Goal: Complete application form

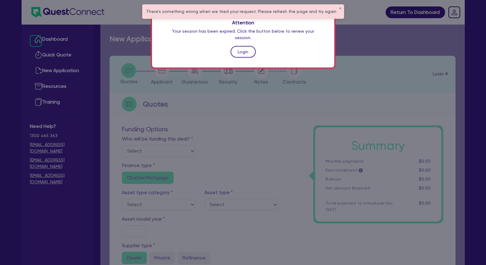
click at [243, 46] on link "Login" at bounding box center [243, 52] width 25 height 12
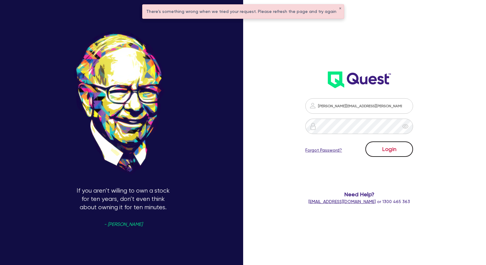
click at [379, 146] on button "Login" at bounding box center [389, 148] width 48 height 15
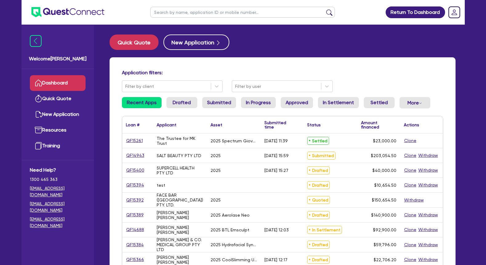
click at [188, 13] on input "text" at bounding box center [242, 12] width 185 height 11
type input "shauna"
click at [324, 9] on button "submit" at bounding box center [329, 13] width 10 height 9
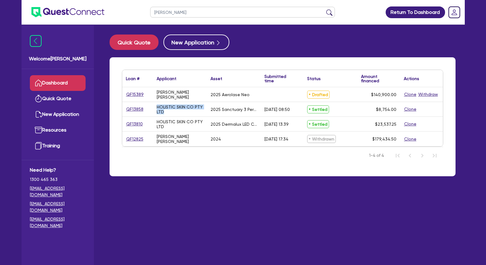
drag, startPoint x: 167, startPoint y: 113, endPoint x: 157, endPoint y: 107, distance: 11.2
click at [157, 107] on div "HOLISTIC SKIN CO PTY LTD" at bounding box center [180, 109] width 46 height 10
copy div "HOLISTIC SKIN CO PTY LTD"
click at [134, 95] on link "QF15389" at bounding box center [135, 94] width 18 height 7
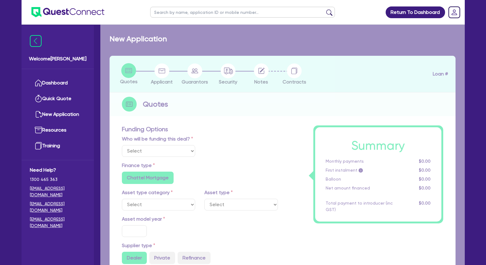
select select "Other"
select select "TERTIARY_ASSETS"
type input "2025"
radio input "true"
type input "207,900"
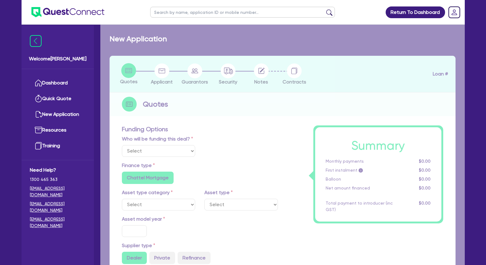
type input "67,000"
type input "4"
type input "5,636"
type input "10"
radio input "false"
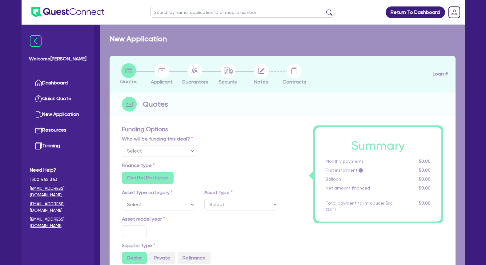
radio input "false"
select select "BEAUTY_EQUIPMENT"
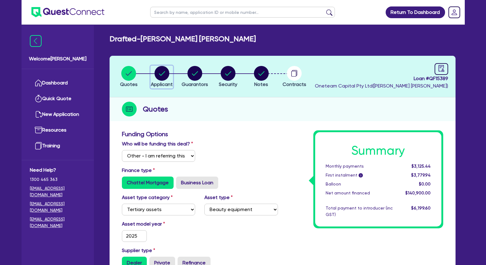
click at [161, 72] on circle "button" at bounding box center [162, 73] width 15 height 15
select select "SOLE_TRADER"
select select "HEALTH_BEAUTY"
select select "HAIR_BEAUTY_SALONS"
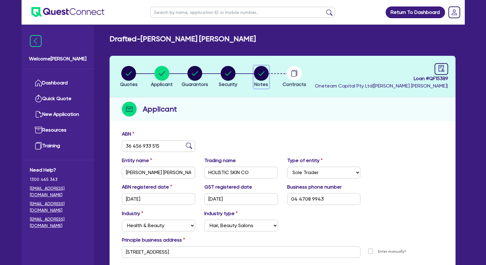
click at [262, 73] on circle "button" at bounding box center [261, 73] width 15 height 15
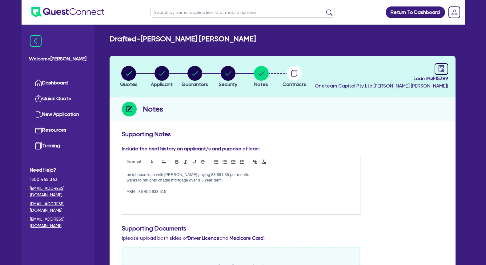
click at [206, 191] on p "ABN - 36 456 933 515" at bounding box center [241, 192] width 229 height 6
drag, startPoint x: 171, startPoint y: 191, endPoint x: 138, endPoint y: 190, distance: 32.6
click at [138, 190] on p "ABN - 36 456 933 515" at bounding box center [241, 192] width 229 height 6
copy p "36 456 933 515"
click at [132, 199] on p at bounding box center [241, 197] width 229 height 6
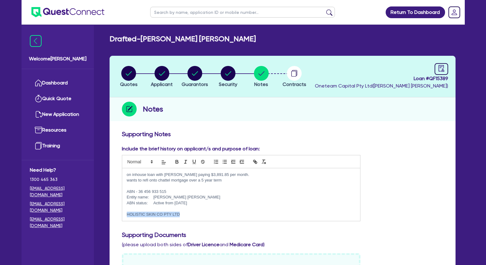
drag, startPoint x: 184, startPoint y: 215, endPoint x: 127, endPoint y: 215, distance: 56.6
click at [127, 215] on p "HOLISTIC SKIN CO PTY LTD" at bounding box center [241, 215] width 229 height 6
click at [148, 183] on p "wants to refi onto chattel mortgage over a 5 year term" at bounding box center [241, 180] width 229 height 6
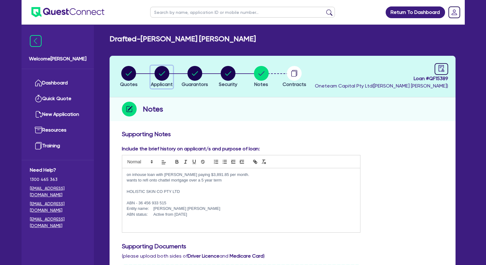
click at [164, 76] on circle "button" at bounding box center [162, 73] width 15 height 15
select select "SOLE_TRADER"
select select "HEALTH_BEAUTY"
select select "HAIR_BEAUTY_SALONS"
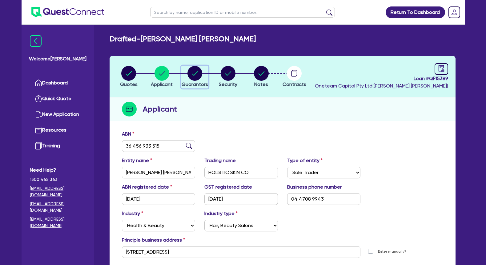
click at [196, 75] on circle "button" at bounding box center [194, 73] width 15 height 15
select select "MRS"
select select "VIC"
select select "DE_FACTO"
select select "CASH"
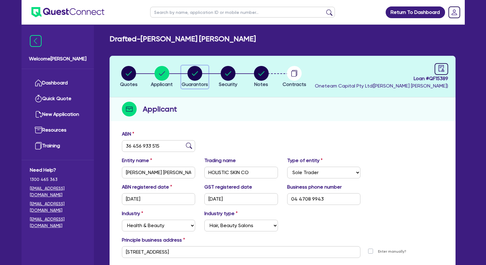
select select "VEHICLE"
select select "OTHER"
select select "EQUIPMENT_LOAN"
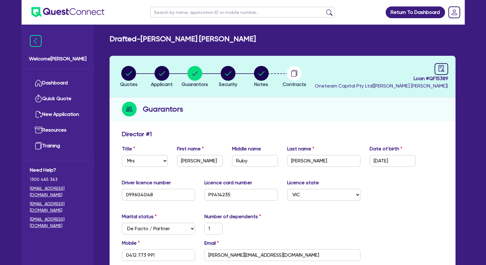
drag, startPoint x: 71, startPoint y: 83, endPoint x: 71, endPoint y: 72, distance: 11.7
click at [262, 78] on circle "button" at bounding box center [261, 73] width 15 height 15
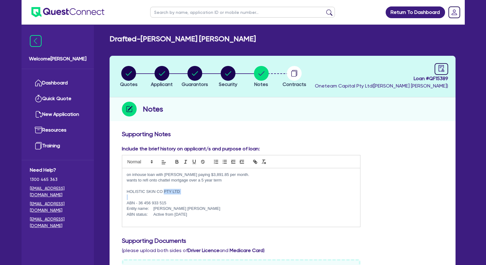
drag, startPoint x: 165, startPoint y: 191, endPoint x: 116, endPoint y: 195, distance: 49.4
click at [122, 195] on div "on inhouse loan with phil paying $3,891.85 per month. wants to refi onto chatte…" at bounding box center [241, 197] width 238 height 58
click at [136, 198] on p at bounding box center [241, 197] width 229 height 6
drag, startPoint x: 162, startPoint y: 191, endPoint x: 127, endPoint y: 192, distance: 35.1
click at [127, 192] on p "HOLISTIC SKIN CO PTY LTD" at bounding box center [241, 192] width 229 height 6
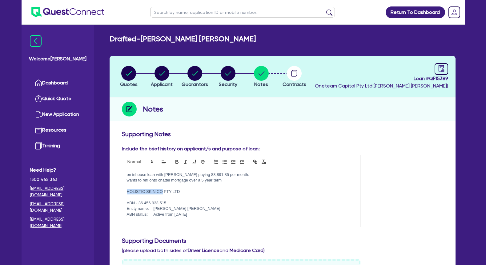
copy p "HOLISTIC SKIN CO"
click at [236, 180] on p "wants to refi onto chattel mortgage over a 5 year term" at bounding box center [241, 180] width 229 height 6
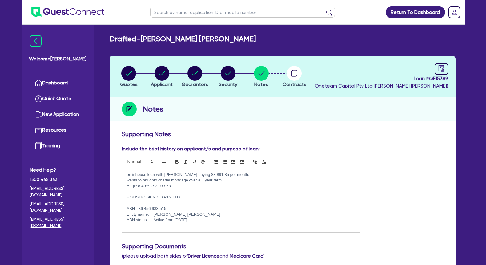
click at [158, 191] on p at bounding box center [241, 192] width 229 height 6
click at [195, 71] on circle "button" at bounding box center [194, 73] width 15 height 15
select select "MRS"
select select "VIC"
select select "DE_FACTO"
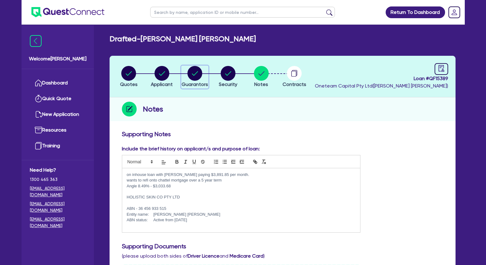
select select "CASH"
select select "VEHICLE"
select select "OTHER"
select select "EQUIPMENT_LOAN"
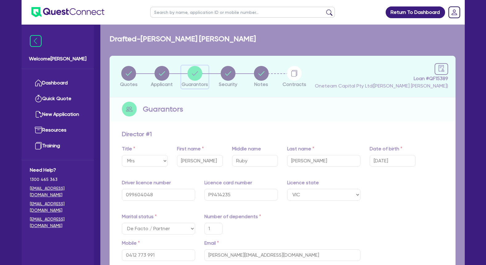
type input "1"
type input "0412 773 991"
type input "80,000"
type input "20,000"
type input "39,000"
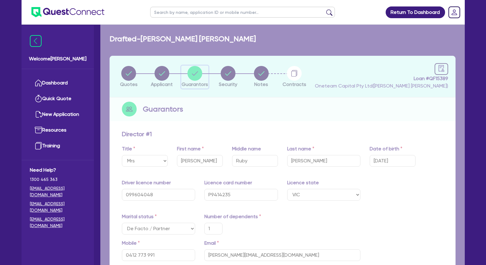
type input "25,000"
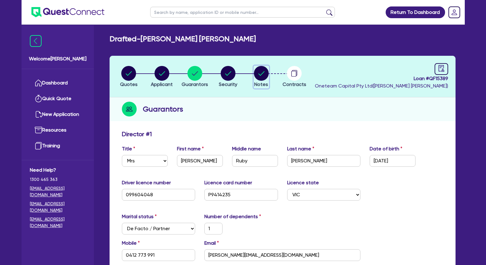
click at [265, 71] on circle "button" at bounding box center [261, 73] width 15 height 15
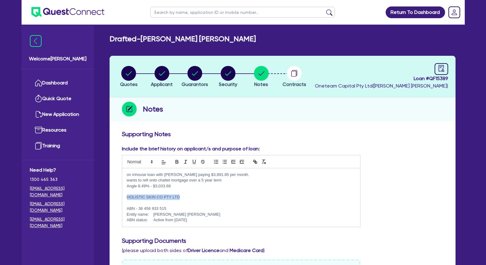
drag, startPoint x: 181, startPoint y: 199, endPoint x: 127, endPoint y: 199, distance: 54.5
click at [126, 199] on div "on inhouse loan with phil paying $3,891.85 per month. wants to refi onto chatte…" at bounding box center [241, 197] width 238 height 58
click at [158, 71] on circle "button" at bounding box center [162, 73] width 15 height 15
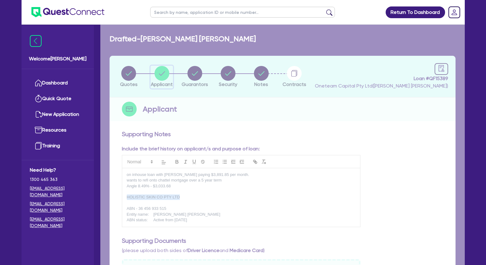
select select "SOLE_TRADER"
select select "HEALTH_BEAUTY"
select select "HAIR_BEAUTY_SALONS"
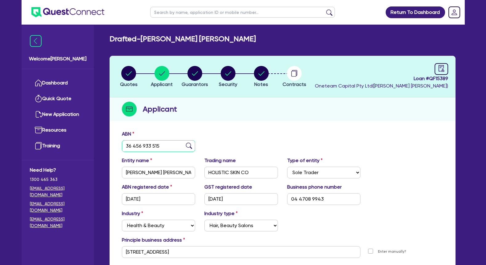
drag, startPoint x: 162, startPoint y: 148, endPoint x: 125, endPoint y: 146, distance: 37.3
click at [125, 146] on input "36 456 933 515" at bounding box center [159, 146] width 74 height 12
click at [230, 135] on div "ABN 36 456 933 515" at bounding box center [282, 143] width 331 height 26
click at [441, 71] on icon "audit" at bounding box center [441, 68] width 7 height 7
select select "DRAFTED_NEW"
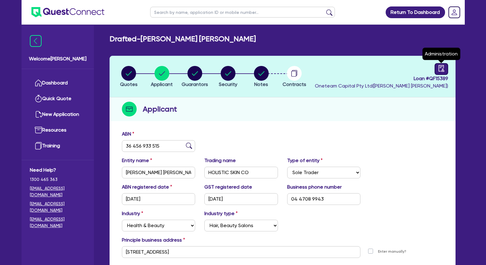
select select "Other"
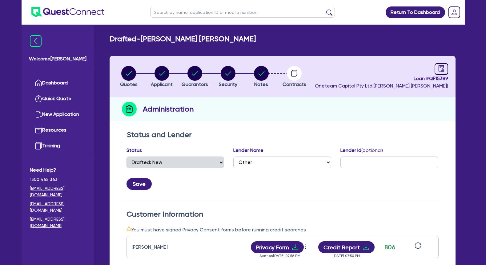
scroll to position [126, 0]
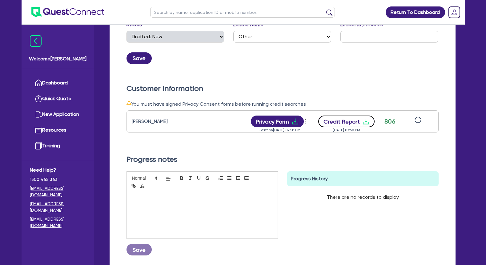
click at [362, 125] on button "Credit Report" at bounding box center [346, 121] width 56 height 12
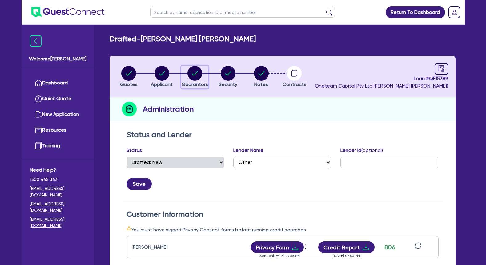
click at [192, 75] on circle "button" at bounding box center [194, 73] width 15 height 15
select select "MRS"
select select "VIC"
select select "DE_FACTO"
select select "CASH"
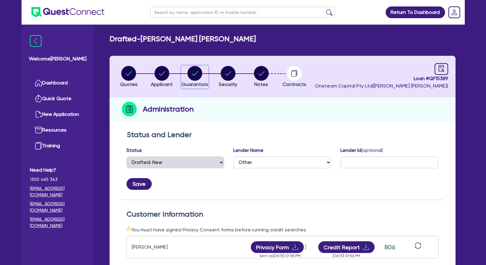
select select "VEHICLE"
select select "OTHER"
select select "EQUIPMENT_LOAN"
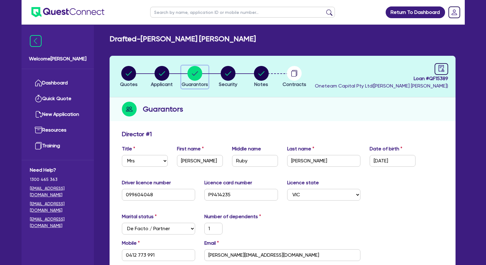
scroll to position [94, 0]
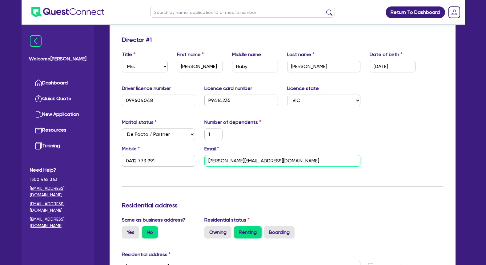
click at [234, 160] on input "shauna@holisticskinco.com.au" at bounding box center [282, 161] width 156 height 12
click at [151, 162] on input "0412 773 991" at bounding box center [159, 161] width 74 height 12
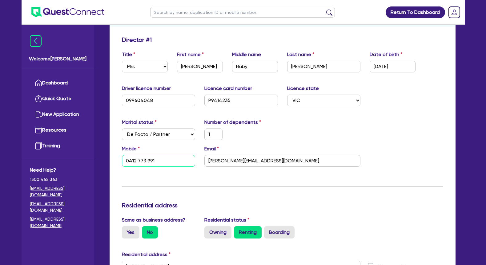
click at [151, 162] on input "0412 773 991" at bounding box center [159, 161] width 74 height 12
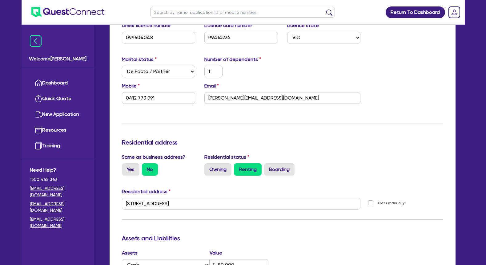
scroll to position [0, 0]
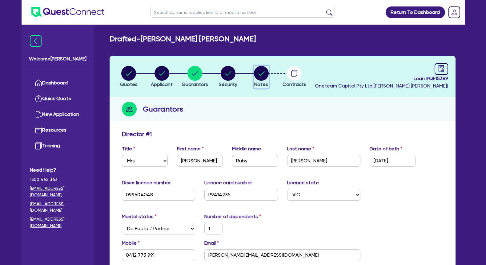
click at [262, 72] on circle "button" at bounding box center [261, 73] width 15 height 15
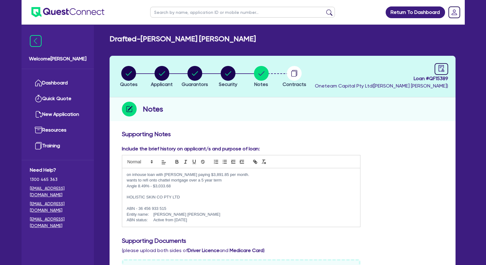
click at [203, 13] on input "text" at bounding box center [242, 12] width 185 height 11
click at [195, 76] on circle "button" at bounding box center [194, 73] width 15 height 15
select select "MRS"
select select "VIC"
select select "DE_FACTO"
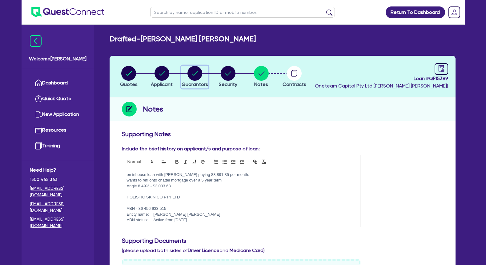
select select "CASH"
select select "VEHICLE"
select select "OTHER"
select select "EQUIPMENT_LOAN"
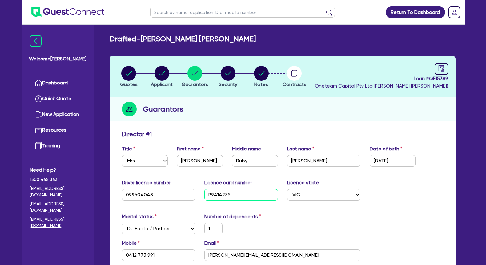
click at [230, 196] on input "P9414235" at bounding box center [241, 195] width 74 height 12
click at [327, 107] on div "Guarantors" at bounding box center [283, 109] width 346 height 24
click at [312, 114] on div "Guarantors" at bounding box center [283, 109] width 346 height 24
click at [257, 75] on circle "button" at bounding box center [261, 73] width 15 height 15
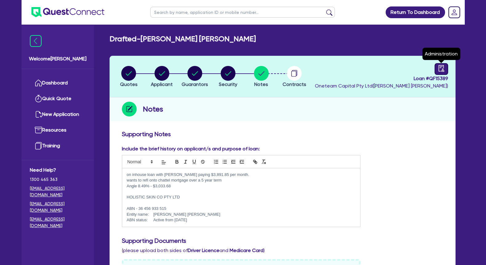
click at [437, 71] on div at bounding box center [442, 69] width 14 height 12
select select "DRAFTED_NEW"
select select "Other"
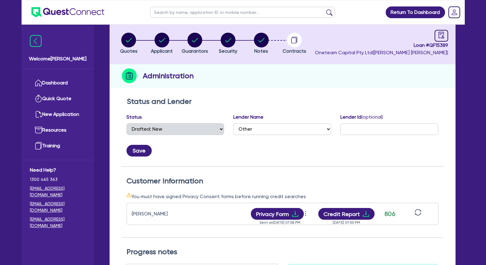
scroll to position [63, 0]
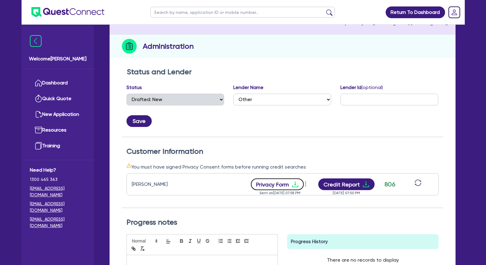
click at [289, 180] on button "Privacy Form" at bounding box center [277, 184] width 53 height 12
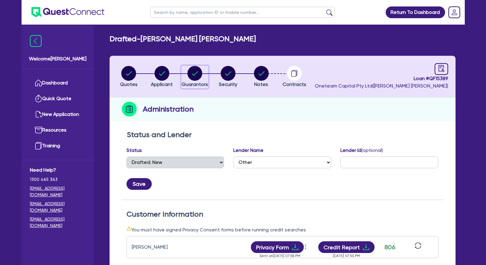
click at [201, 74] on circle "button" at bounding box center [194, 73] width 15 height 15
select select "MRS"
select select "VIC"
select select "DE_FACTO"
select select "CASH"
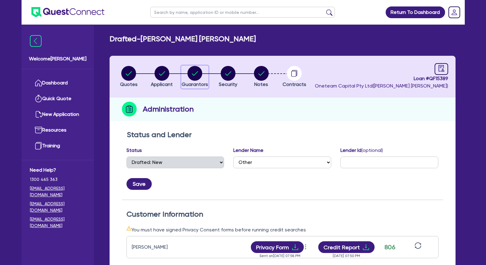
select select "VEHICLE"
select select "OTHER"
select select "EQUIPMENT_LOAN"
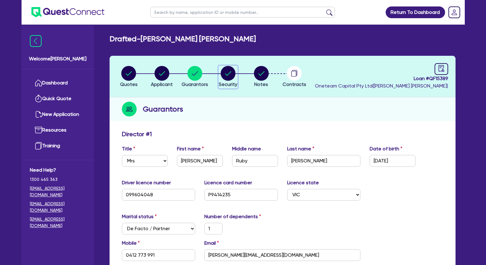
click at [224, 75] on circle "button" at bounding box center [228, 73] width 15 height 15
select select "TERTIARY_ASSETS"
select select "BEAUTY_EQUIPMENT"
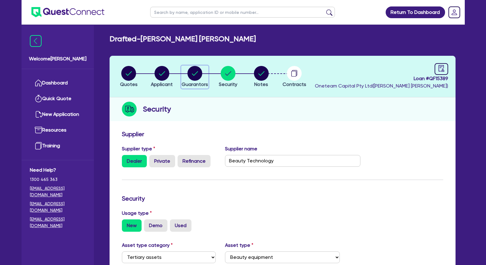
click at [194, 74] on circle "button" at bounding box center [194, 73] width 15 height 15
select select "MRS"
select select "VIC"
select select "DE_FACTO"
select select "CASH"
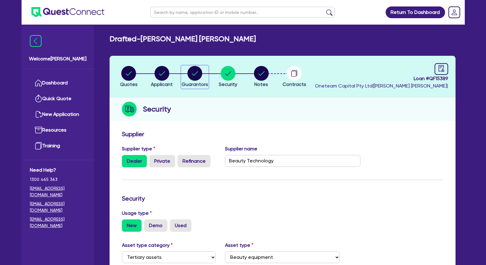
select select "VEHICLE"
select select "OTHER"
select select "EQUIPMENT_LOAN"
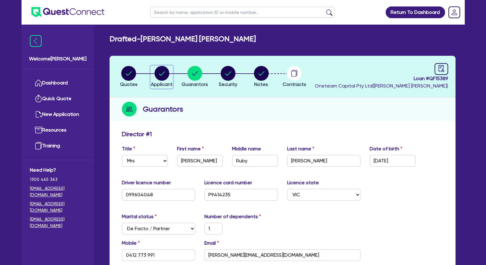
click at [164, 73] on circle "button" at bounding box center [162, 73] width 15 height 15
select select "SOLE_TRADER"
select select "HEALTH_BEAUTY"
select select "HAIR_BEAUTY_SALONS"
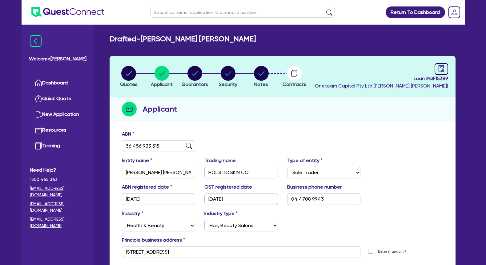
click at [224, 109] on div "Applicant" at bounding box center [283, 109] width 346 height 24
click at [195, 79] on circle "button" at bounding box center [194, 73] width 15 height 15
select select "MRS"
select select "VIC"
select select "DE_FACTO"
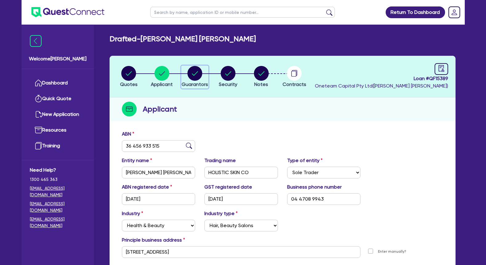
select select "CASH"
select select "VEHICLE"
select select "OTHER"
select select "EQUIPMENT_LOAN"
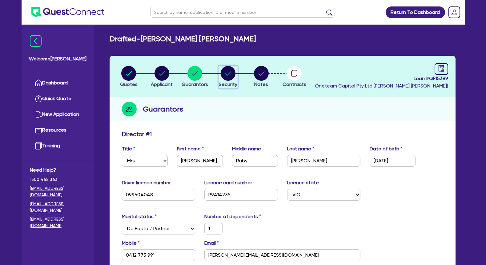
drag, startPoint x: 229, startPoint y: 72, endPoint x: 224, endPoint y: 74, distance: 5.6
click at [229, 72] on circle "button" at bounding box center [228, 73] width 15 height 15
select select "TERTIARY_ASSETS"
select select "BEAUTY_EQUIPMENT"
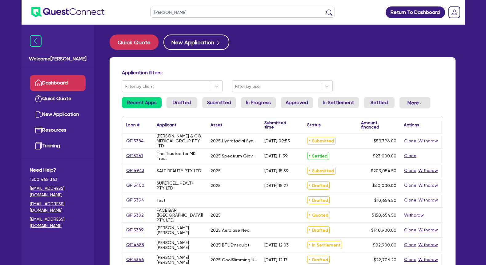
type input "[PERSON_NAME]"
click at [324, 9] on button "submit" at bounding box center [329, 13] width 10 height 9
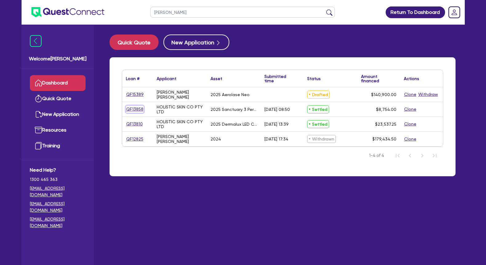
click at [137, 108] on link "QF13858" at bounding box center [135, 109] width 18 height 7
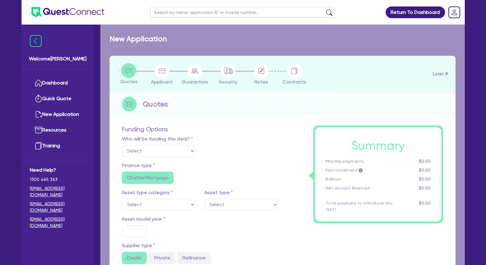
select select "Other"
select select "TERTIARY_ASSETS"
type input "2025"
type input "8,754"
type input "8.01"
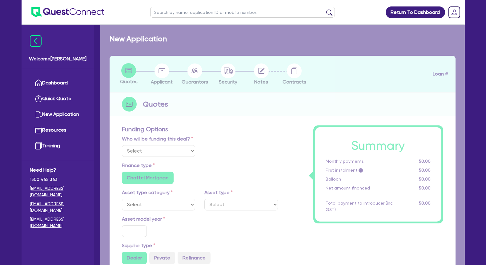
type input "701.51"
radio input "true"
type input "12.5"
type input "350"
radio input "false"
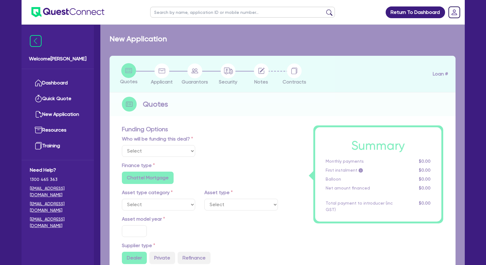
radio input "false"
select select "BEAUTY_EQUIPMENT"
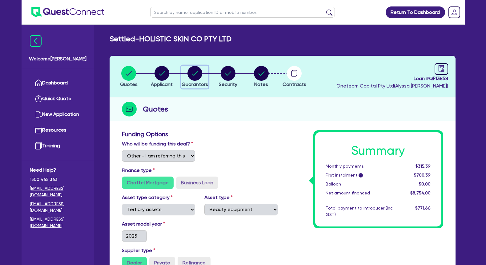
click at [199, 72] on circle "button" at bounding box center [194, 73] width 15 height 15
select select "MRS"
select select "VIC"
select select "MARRIED"
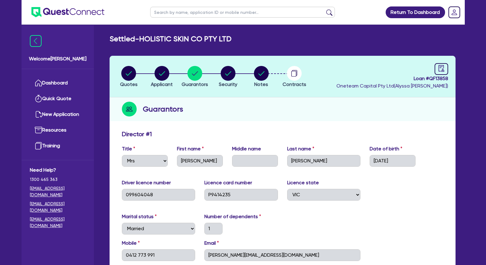
click at [182, 14] on input "text" at bounding box center [242, 12] width 185 height 11
type input "shauna"
click button "submit" at bounding box center [329, 13] width 10 height 9
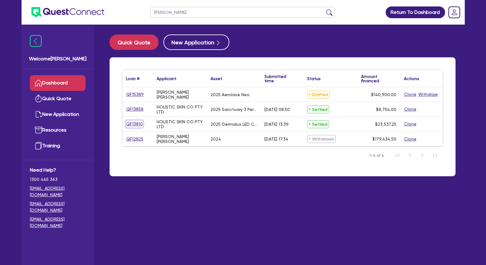
click at [130, 123] on link "QF13810" at bounding box center [134, 123] width 17 height 7
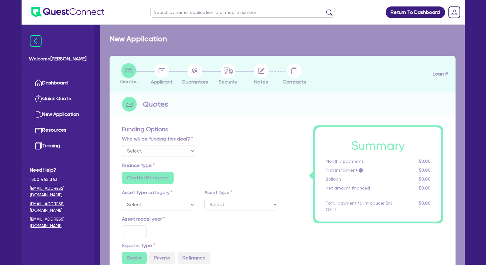
select select "Other"
select select "TERTIARY_ASSETS"
type input "2025"
type input "23,152.25"
type input "6.71"
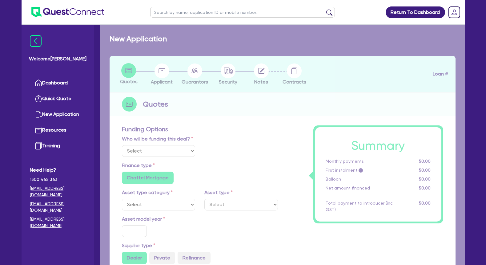
type input "1,578.56"
type input "10.5"
type input "350"
radio input "true"
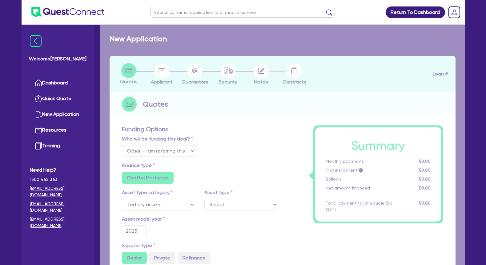
select select "BEAUTY_EQUIPMENT"
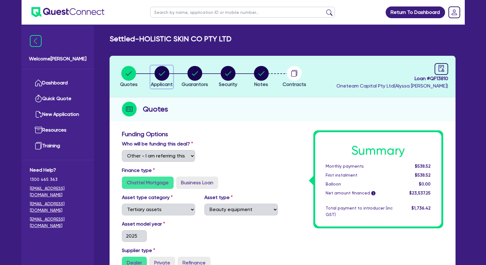
click at [165, 70] on circle "button" at bounding box center [162, 73] width 15 height 15
select select "COMPANY"
select select "HEALTH_BEAUTY"
select select "HAIR_BEAUTY_SALONS"
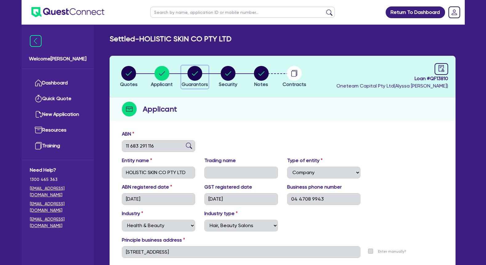
click at [194, 70] on circle "button" at bounding box center [194, 73] width 15 height 15
select select "MRS"
select select "VIC"
select select "MARRIED"
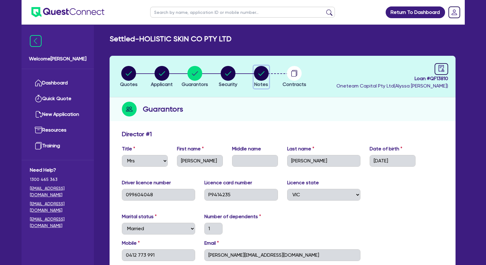
click at [264, 73] on circle "button" at bounding box center [261, 73] width 15 height 15
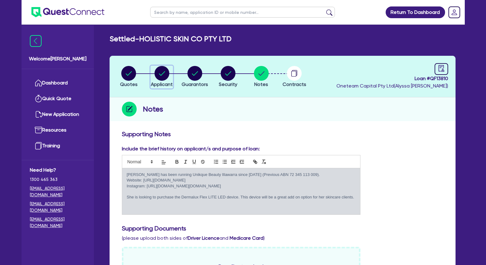
click at [165, 74] on circle "button" at bounding box center [162, 73] width 15 height 15
select select "COMPANY"
select select "HEALTH_BEAUTY"
select select "HAIR_BEAUTY_SALONS"
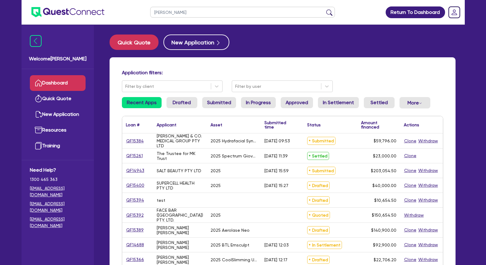
type input "[PERSON_NAME]"
click at [324, 9] on button "submit" at bounding box center [329, 13] width 10 height 9
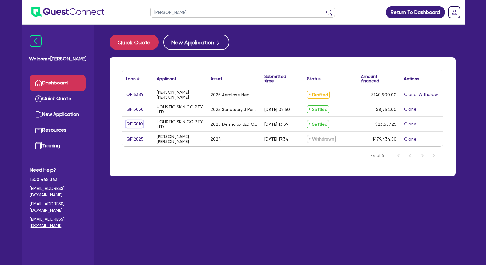
click at [138, 123] on link "QF13810" at bounding box center [134, 123] width 17 height 7
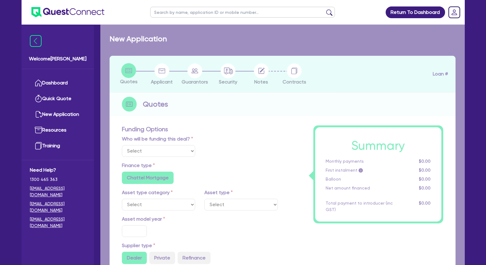
select select "Other"
select select "TERTIARY_ASSETS"
type input "2025"
type input "23,152.25"
type input "6.71"
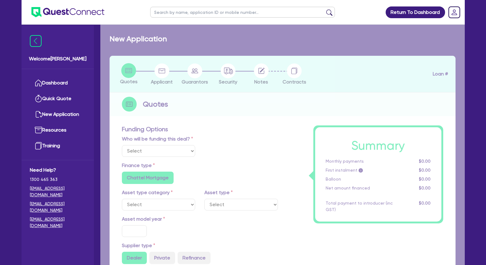
type input "1,578.56"
type input "10.5"
type input "350"
radio input "true"
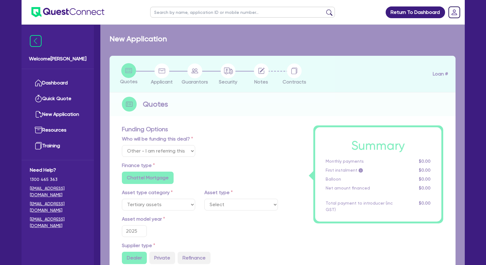
select select "BEAUTY_EQUIPMENT"
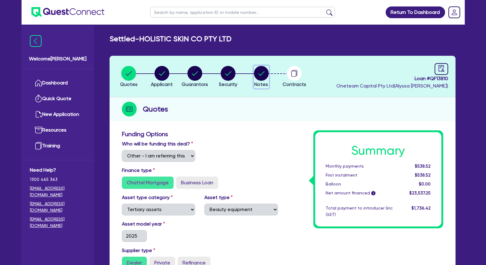
click at [261, 73] on circle "button" at bounding box center [261, 73] width 15 height 15
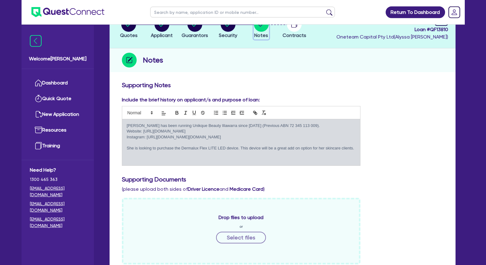
scroll to position [10, 0]
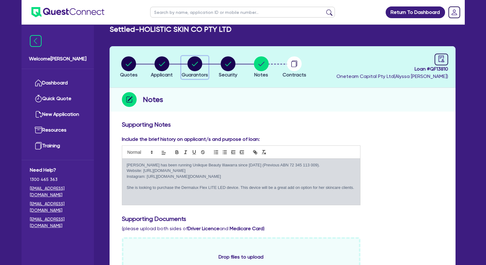
click at [196, 66] on circle "button" at bounding box center [194, 63] width 15 height 15
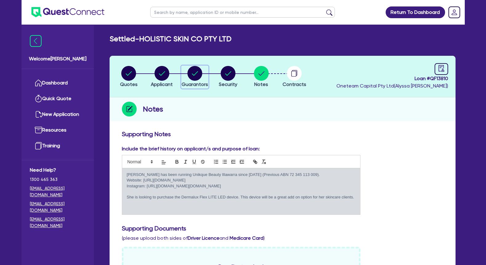
select select "MRS"
select select "VIC"
select select "MARRIED"
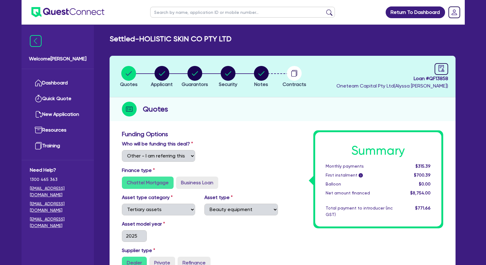
select select "Other"
select select "TERTIARY_ASSETS"
select select "BEAUTY_EQUIPMENT"
click at [258, 72] on circle "button" at bounding box center [261, 73] width 15 height 15
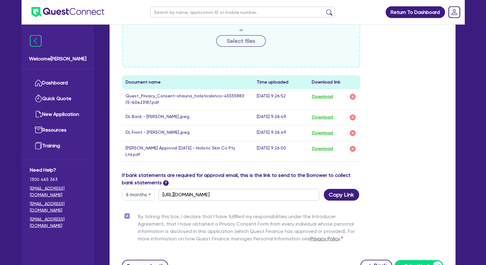
scroll to position [251, 0]
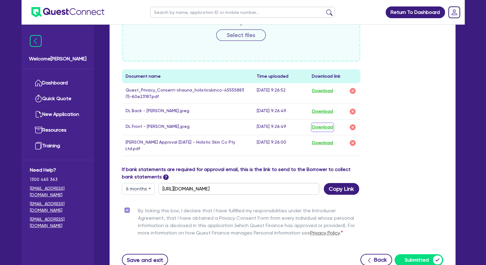
click at [321, 127] on button "Download" at bounding box center [323, 127] width 22 height 8
click at [322, 110] on button "Download" at bounding box center [323, 111] width 22 height 8
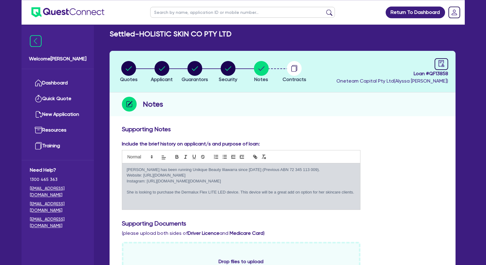
scroll to position [0, 0]
